Goal: Task Accomplishment & Management: Use online tool/utility

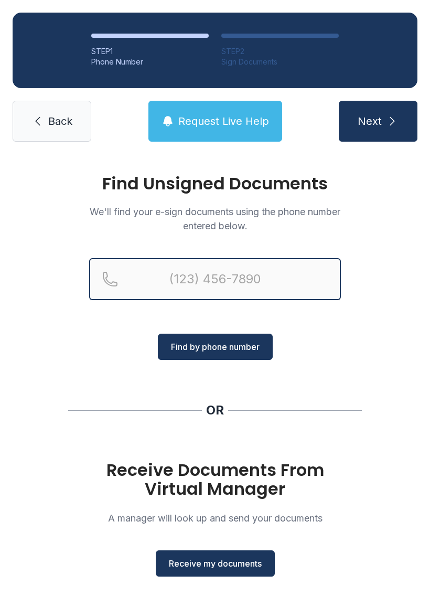
click at [200, 282] on input "Reservation phone number" at bounding box center [215, 279] width 252 height 42
type input "("
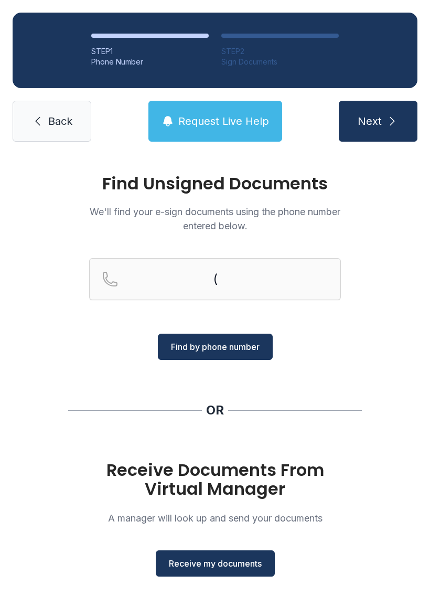
click at [40, 118] on icon at bounding box center [38, 121] width 5 height 9
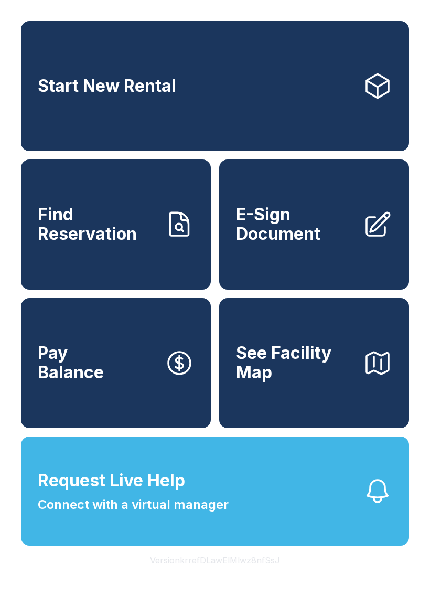
click at [313, 259] on link "E-Sign Document" at bounding box center [314, 225] width 190 height 130
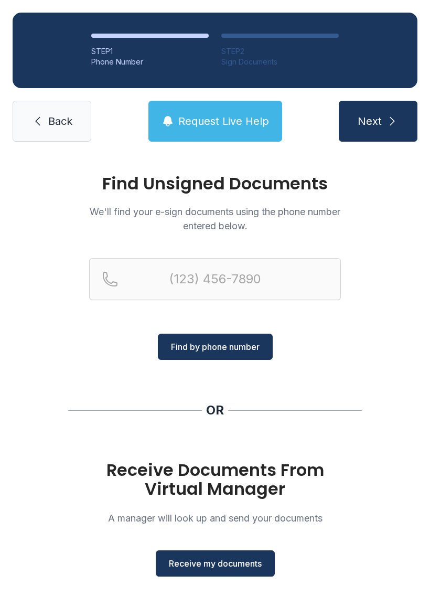
click at [199, 567] on span "Receive my documents" at bounding box center [215, 563] width 93 height 13
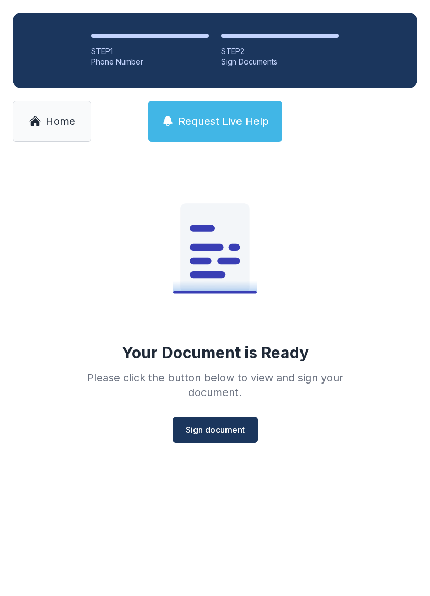
click at [208, 422] on button "Sign document" at bounding box center [216, 430] width 86 height 26
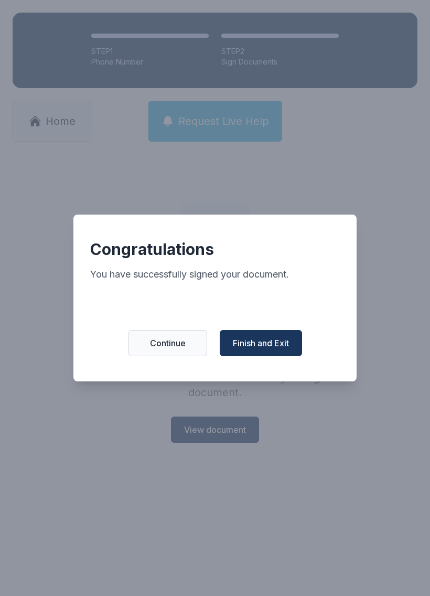
click at [264, 347] on span "Finish and Exit" at bounding box center [261, 343] width 56 height 13
